Goal: Information Seeking & Learning: Learn about a topic

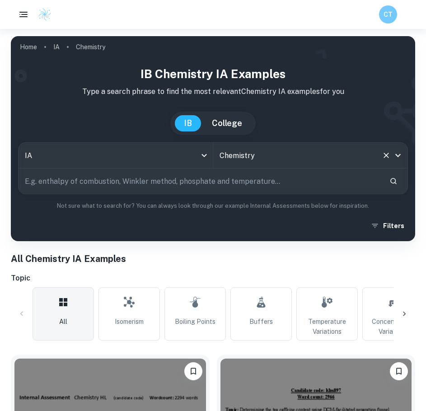
click at [304, 159] on input "Chemistry" at bounding box center [297, 155] width 161 height 17
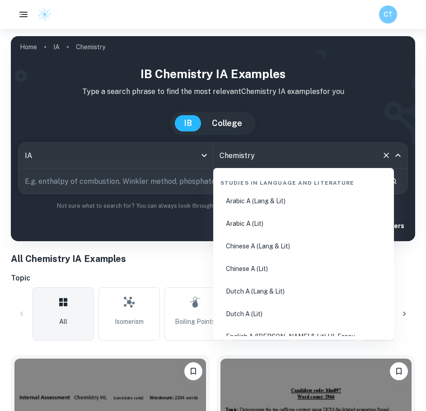
scroll to position [1305, 0]
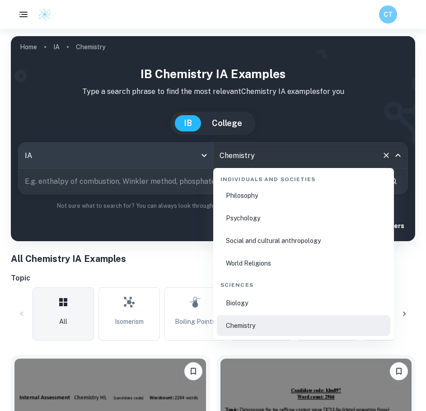
click at [125, 162] on body "We value your privacy We use cookies to enhance your browsing experience, serve…" at bounding box center [213, 234] width 426 height 411
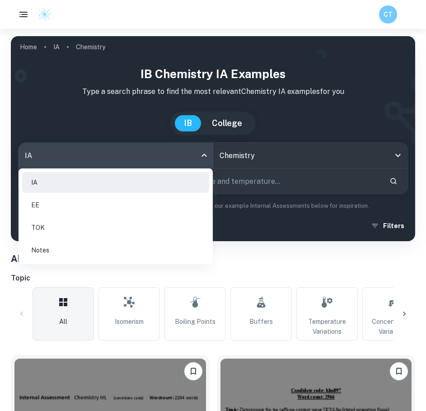
click at [125, 162] on div at bounding box center [213, 205] width 426 height 411
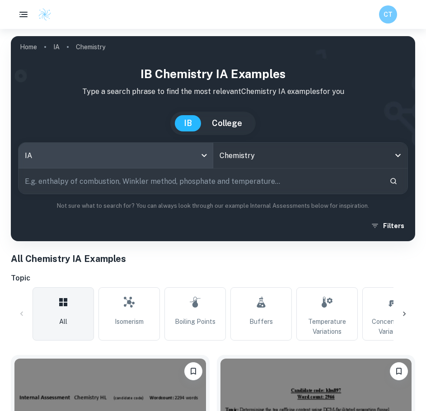
click at [233, 189] on input "text" at bounding box center [201, 181] width 364 height 25
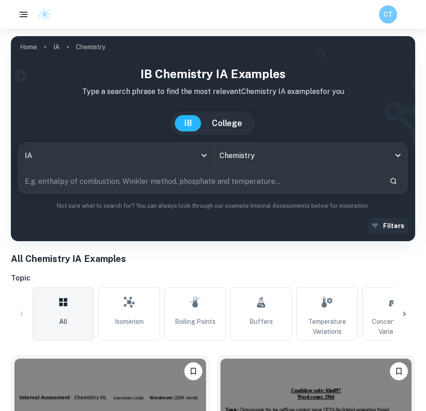
click at [382, 228] on button "Filters" at bounding box center [388, 226] width 39 height 16
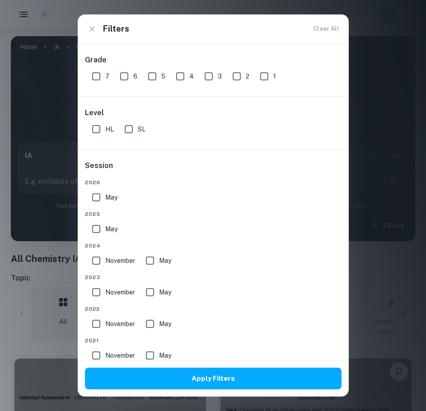
click at [127, 127] on input "SL" at bounding box center [129, 129] width 18 height 18
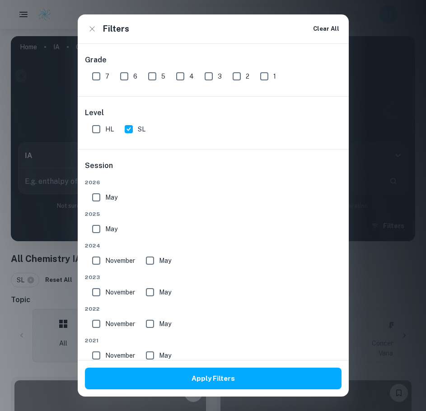
click at [132, 129] on input "SL" at bounding box center [129, 129] width 18 height 18
checkbox input "false"
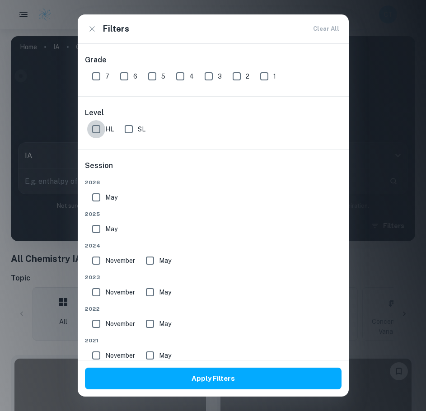
click at [97, 129] on input "HL" at bounding box center [96, 129] width 18 height 18
checkbox input "true"
click at [120, 128] on input "SL" at bounding box center [129, 129] width 18 height 18
click at [129, 127] on input "SL" at bounding box center [129, 129] width 18 height 18
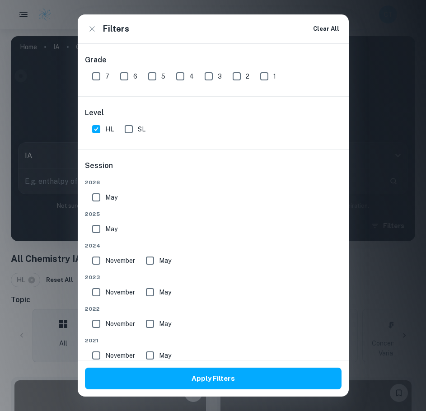
click at [124, 129] on input "SL" at bounding box center [129, 129] width 18 height 18
checkbox input "true"
click at [97, 76] on input "7" at bounding box center [96, 76] width 18 height 18
checkbox input "true"
click at [123, 77] on input "6" at bounding box center [124, 76] width 18 height 18
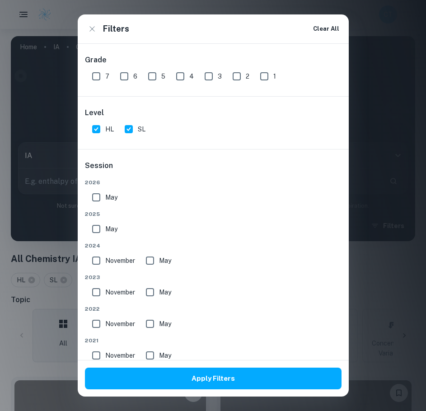
checkbox input "true"
click at [151, 75] on input "5" at bounding box center [152, 76] width 18 height 18
checkbox input "true"
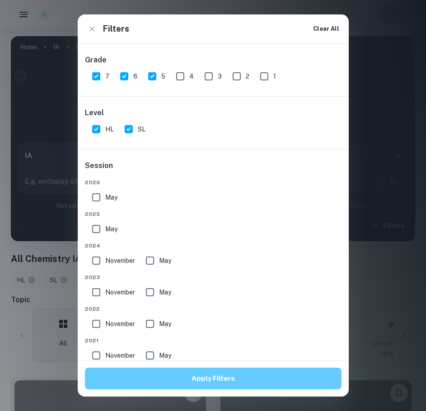
click at [201, 381] on button "Apply Filters" at bounding box center [213, 379] width 257 height 22
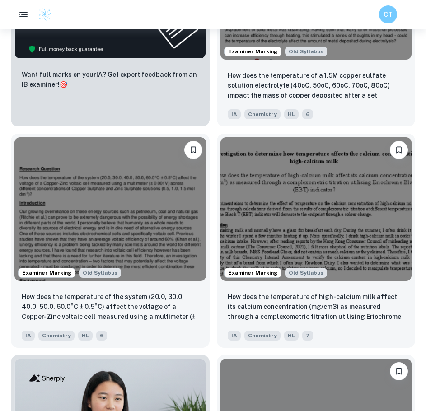
scroll to position [6010, 0]
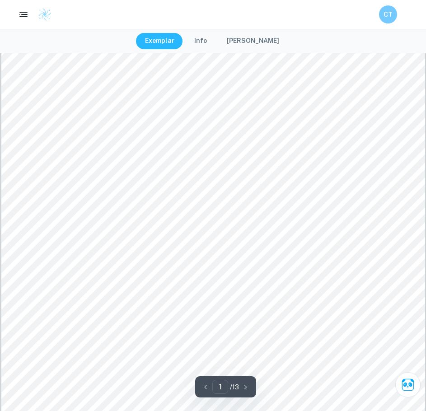
scroll to position [90, 0]
